Goal: Information Seeking & Learning: Get advice/opinions

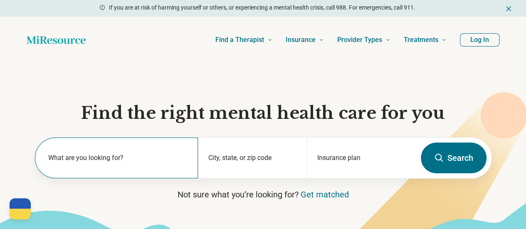
click at [111, 158] on label "What are you looking for?" at bounding box center [118, 158] width 140 height 10
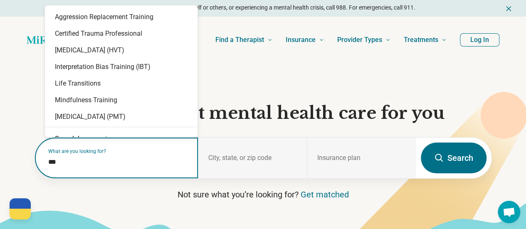
type input "****"
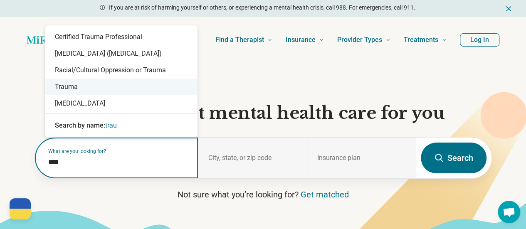
click at [79, 91] on div "Trauma" at bounding box center [121, 87] width 153 height 17
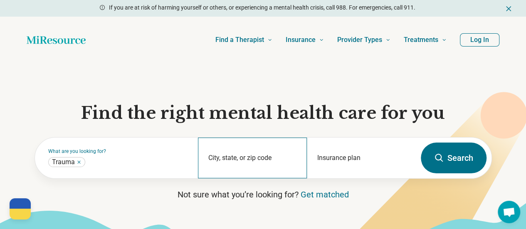
click at [229, 156] on div "City, state, or zip code" at bounding box center [252, 158] width 109 height 41
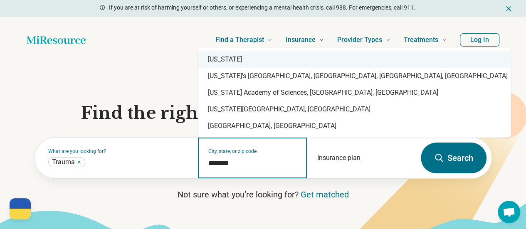
click at [234, 62] on div "[US_STATE]" at bounding box center [354, 59] width 313 height 17
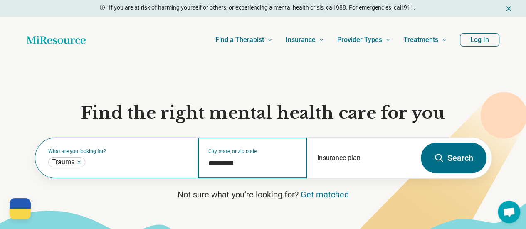
type input "**********"
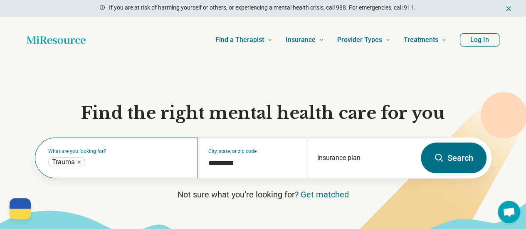
click at [121, 159] on div "What are you looking for? Trauma ******" at bounding box center [116, 158] width 163 height 41
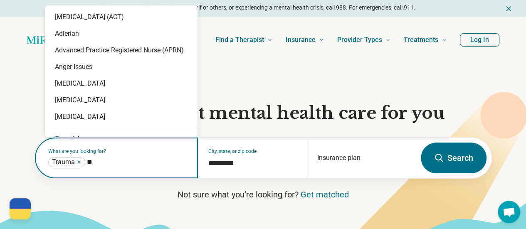
type input "***"
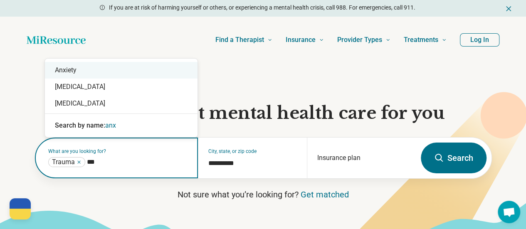
click at [77, 67] on div "Anxiety" at bounding box center [121, 70] width 153 height 17
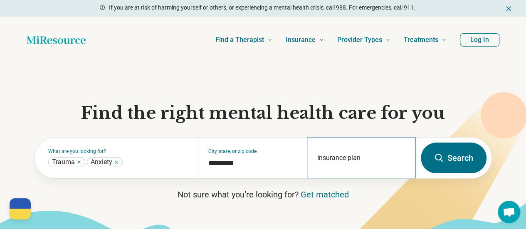
click at [326, 161] on div "Insurance plan" at bounding box center [361, 158] width 109 height 41
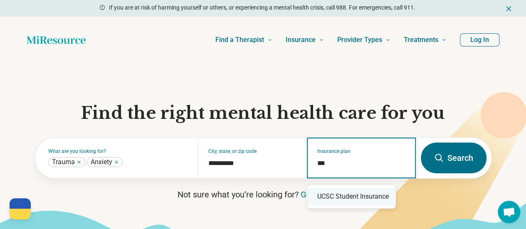
click at [331, 202] on div "UCSC Student Insurance" at bounding box center [351, 196] width 88 height 17
type input "**********"
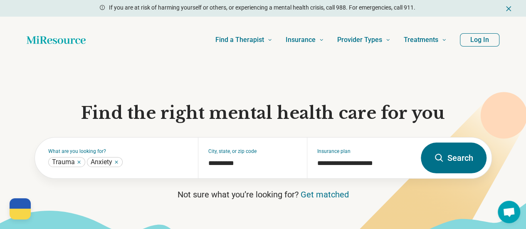
click at [468, 160] on button "Search" at bounding box center [454, 158] width 66 height 31
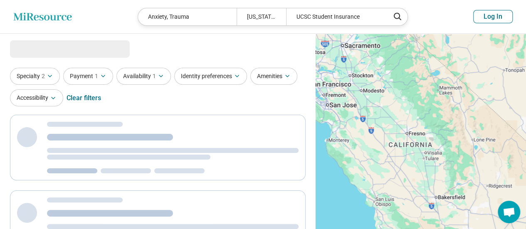
select select "***"
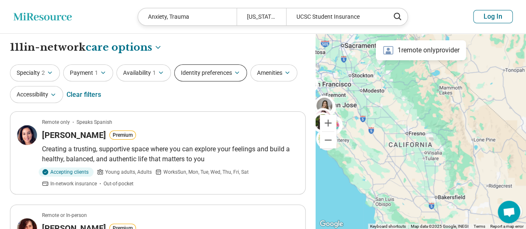
click at [238, 75] on icon "button" at bounding box center [237, 72] width 7 height 7
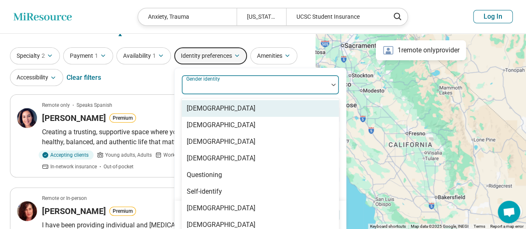
click at [230, 95] on div "8 results available. Use Up and Down to choose options, press Enter to select t…" at bounding box center [260, 85] width 158 height 20
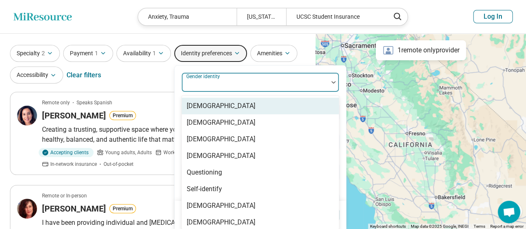
scroll to position [22, 0]
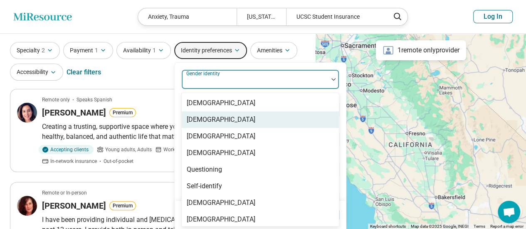
click at [228, 115] on div "[DEMOGRAPHIC_DATA]" at bounding box center [221, 120] width 69 height 10
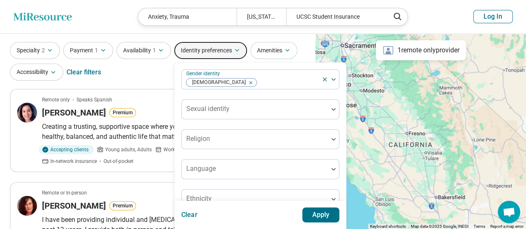
click at [328, 218] on button "Apply" at bounding box center [320, 215] width 37 height 15
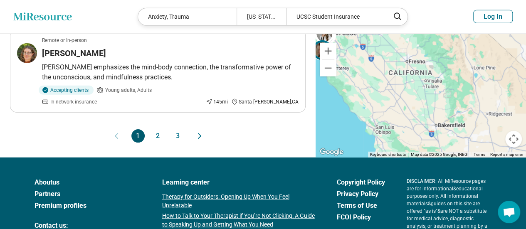
scroll to position [884, 0]
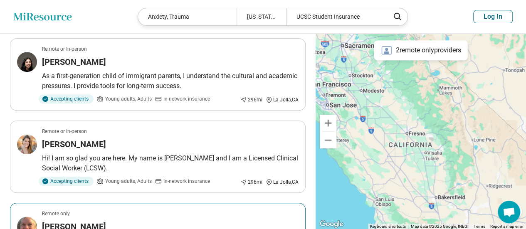
scroll to position [125, 0]
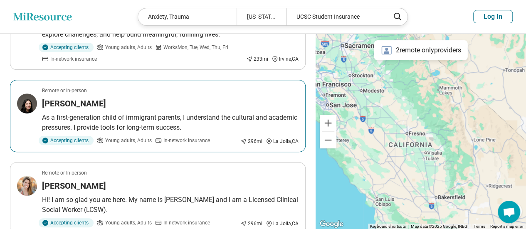
click at [230, 122] on p "As a first-generation child of immigrant parents, I understand the cultural and…" at bounding box center [170, 123] width 257 height 20
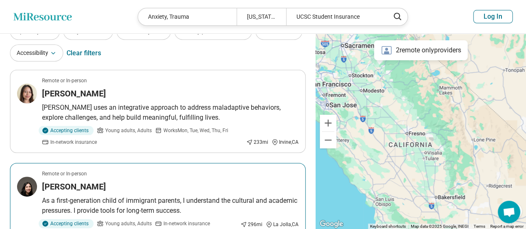
scroll to position [0, 0]
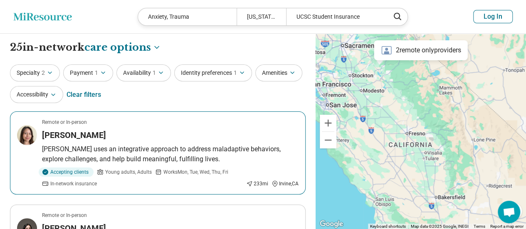
click at [285, 171] on div "Accepting clients Young adults, Adults Works Mon, Tue, Wed, Thu, Fri In-network…" at bounding box center [170, 178] width 257 height 20
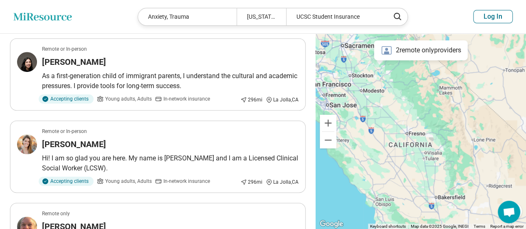
scroll to position [374, 0]
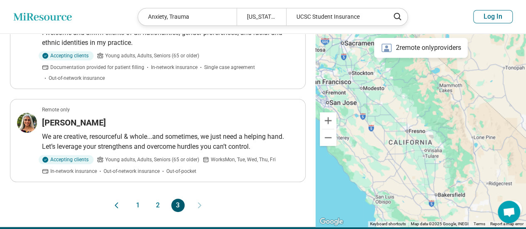
click at [161, 202] on button "2" at bounding box center [157, 205] width 13 height 13
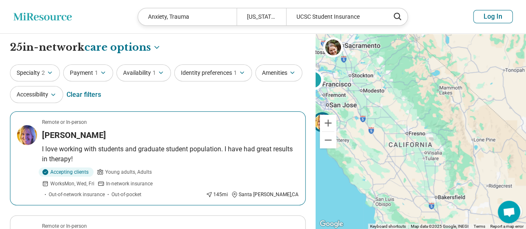
scroll to position [83, 0]
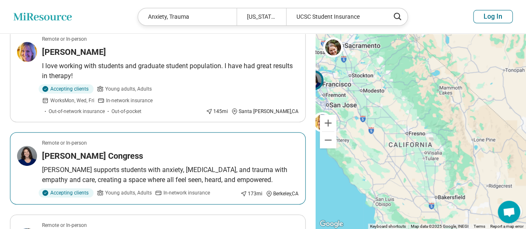
click at [227, 165] on p "Susanne supports students with anxiety, depression, and trauma with empathy and…" at bounding box center [170, 175] width 257 height 20
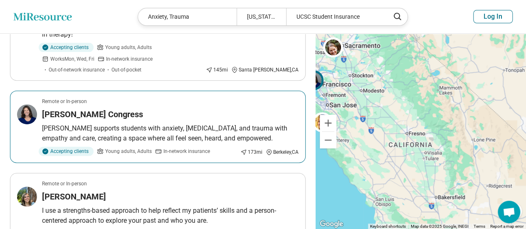
scroll to position [166, 0]
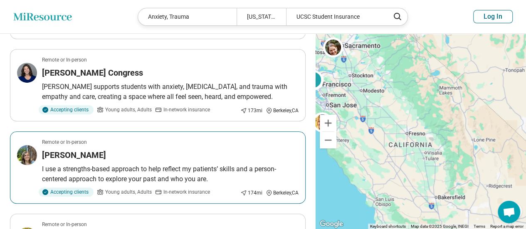
click at [163, 164] on p "I use a strengths-based approach to help reflect my patients’ skills and a pers…" at bounding box center [170, 174] width 257 height 20
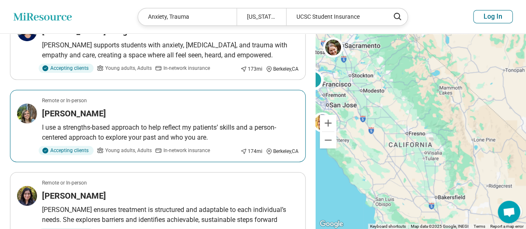
scroll to position [250, 0]
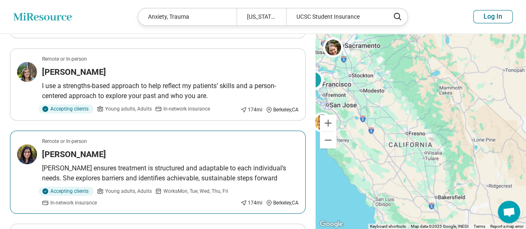
click at [213, 163] on p "Laura ensures treatment is structured and adaptable to each individual’s needs.…" at bounding box center [170, 173] width 257 height 20
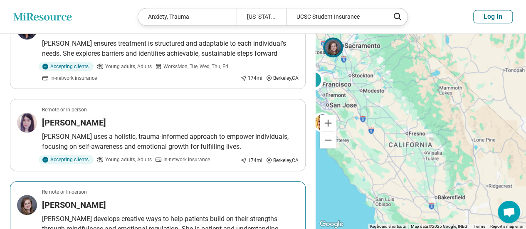
scroll to position [416, 0]
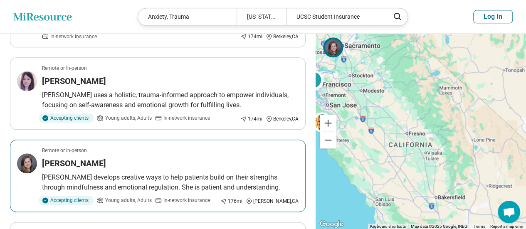
click at [252, 173] on p "Claire develops creative ways to help patients build on their strengths through…" at bounding box center [170, 183] width 257 height 20
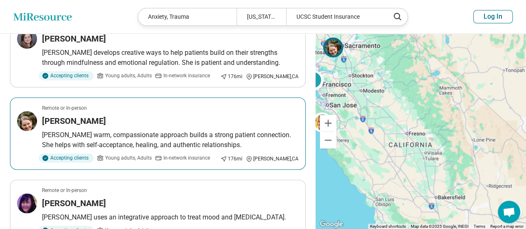
click at [250, 130] on p "[PERSON_NAME] warm, compassionate approach builds a strong patient connection. …" at bounding box center [170, 140] width 257 height 20
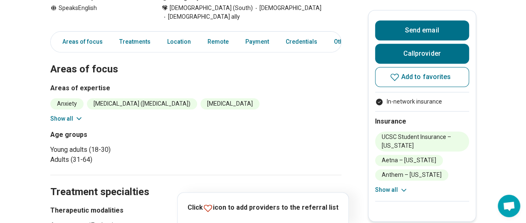
scroll to position [42, 0]
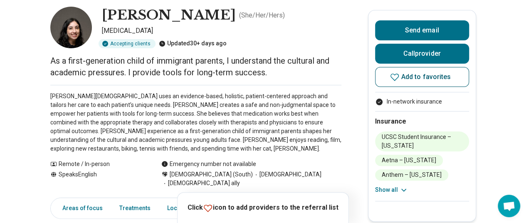
click at [415, 79] on span "Add to favorites" at bounding box center [426, 77] width 50 height 7
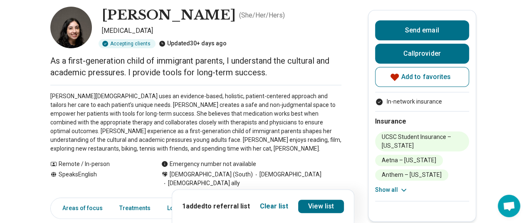
scroll to position [0, 0]
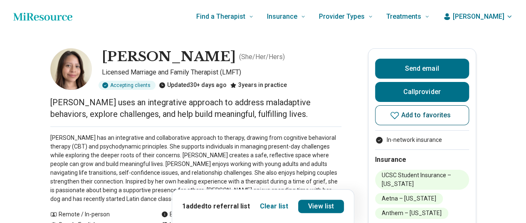
click at [432, 113] on span "Add to favorites" at bounding box center [426, 115] width 50 height 7
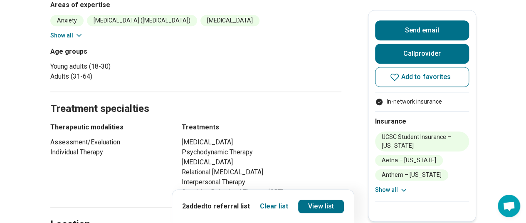
scroll to position [333, 0]
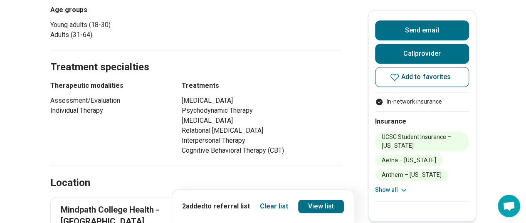
click at [442, 77] on span "Add to favorites" at bounding box center [426, 77] width 50 height 7
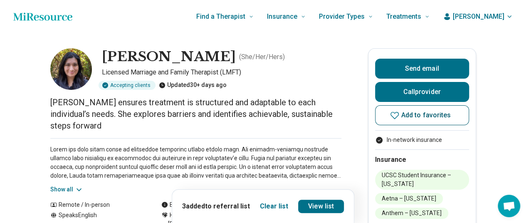
click at [446, 119] on span "Add to favorites" at bounding box center [426, 115] width 50 height 7
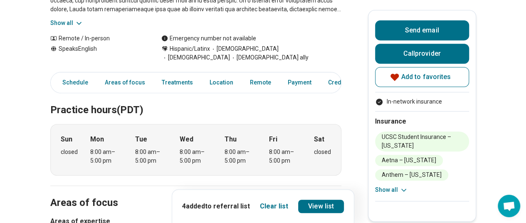
scroll to position [208, 0]
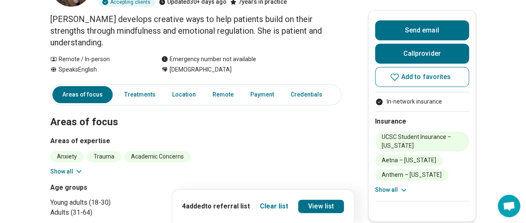
scroll to position [42, 0]
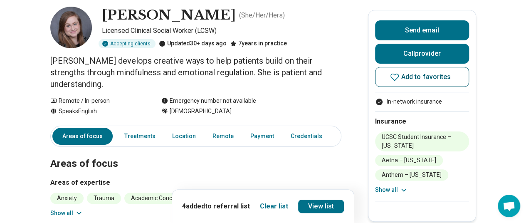
click at [432, 72] on button "Add to favorites" at bounding box center [422, 77] width 94 height 20
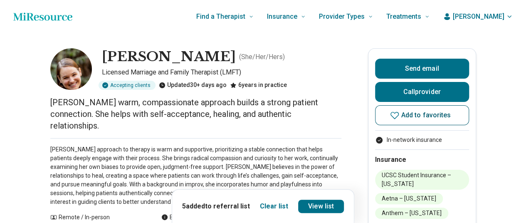
click at [411, 116] on span "Add to favorites" at bounding box center [426, 115] width 50 height 7
click at [321, 208] on link "View list" at bounding box center [321, 206] width 46 height 13
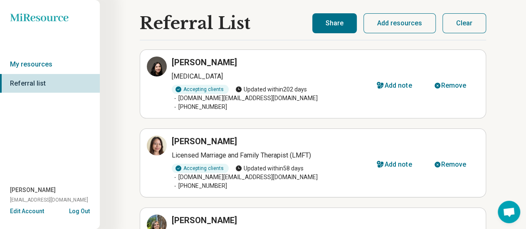
click at [330, 21] on button "Share" at bounding box center [334, 23] width 44 height 20
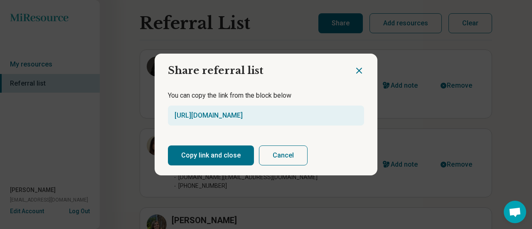
click at [213, 162] on button "Copy link and close" at bounding box center [211, 156] width 86 height 20
